Goal: Communication & Community: Participate in discussion

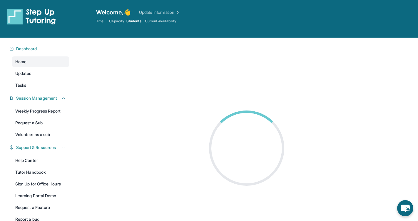
click at [229, 68] on main at bounding box center [246, 148] width 342 height 221
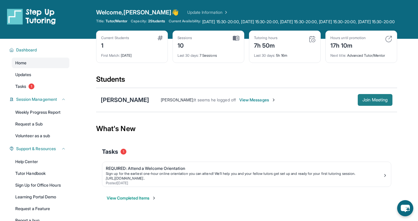
click at [369, 102] on span "Join Meeting" at bounding box center [374, 100] width 25 height 4
click at [366, 106] on button "Join Meeting" at bounding box center [374, 100] width 35 height 12
click at [367, 102] on span "Join Meeting" at bounding box center [374, 100] width 25 height 4
click at [241, 103] on span "View Messages" at bounding box center [257, 100] width 37 height 6
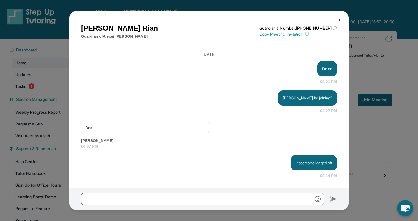
scroll to position [2951, 0]
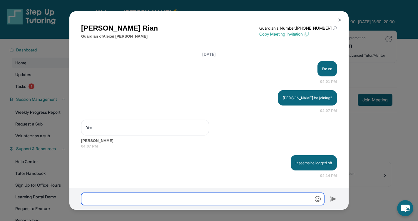
click at [152, 201] on input "text" at bounding box center [202, 199] width 243 height 12
type input "**********"
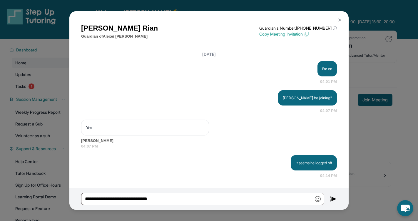
click at [330, 198] on img at bounding box center [333, 198] width 7 height 7
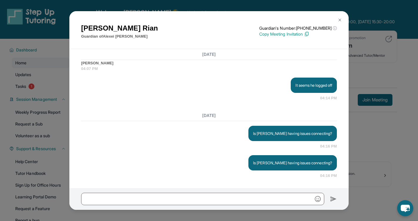
scroll to position [3028, 0]
click at [341, 18] on img at bounding box center [339, 20] width 5 height 5
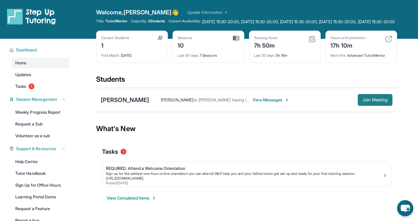
click at [364, 106] on button "Join Meeting" at bounding box center [374, 100] width 35 height 12
click at [262, 103] on span "View Messages" at bounding box center [270, 100] width 37 height 6
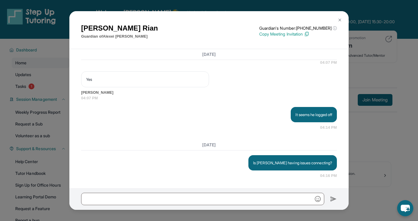
scroll to position [2999, 0]
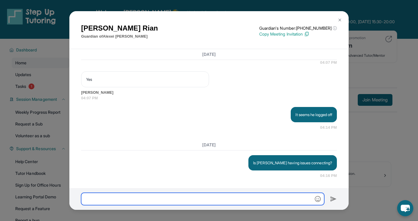
click at [197, 199] on input "text" at bounding box center [202, 199] width 243 height 12
type input "**********"
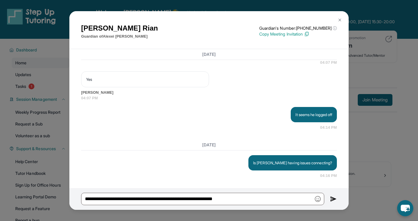
click at [335, 198] on img at bounding box center [333, 198] width 7 height 7
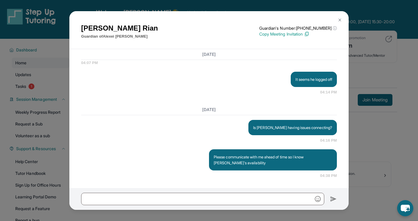
scroll to position [3034, 0]
click at [342, 17] on button at bounding box center [340, 20] width 12 height 12
